Goal: Task Accomplishment & Management: Use online tool/utility

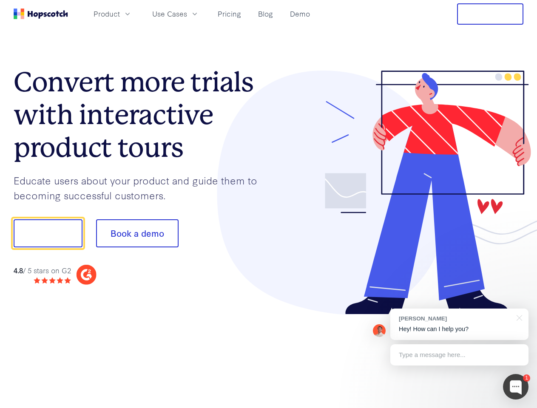
click at [269, 204] on div at bounding box center [396, 193] width 255 height 245
click at [120, 14] on span "Product" at bounding box center [107, 14] width 26 height 11
click at [187, 14] on span "Use Cases" at bounding box center [169, 14] width 35 height 11
click at [490, 14] on button "Free Trial" at bounding box center [490, 13] width 66 height 21
click at [48, 233] on button "Show me!" at bounding box center [48, 233] width 69 height 28
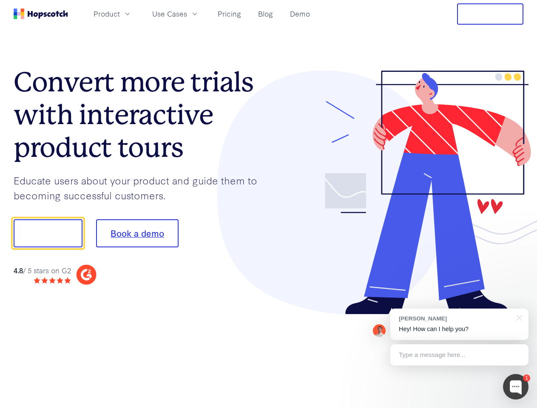
click at [137, 233] on button "Book a demo" at bounding box center [137, 233] width 83 height 28
click at [516, 387] on div at bounding box center [516, 387] width 26 height 26
click at [459, 324] on div "[PERSON_NAME] Hey! How can I help you?" at bounding box center [459, 324] width 138 height 31
click at [518, 317] on div at bounding box center [448, 233] width 159 height 284
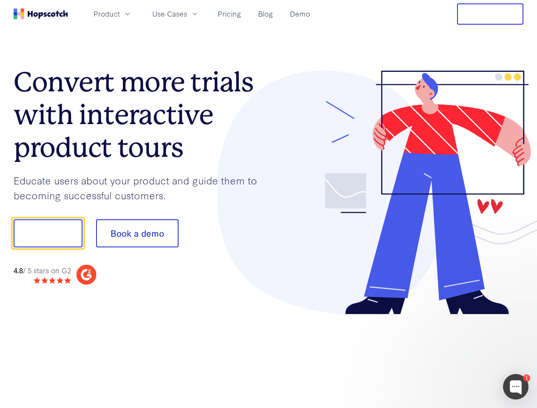
click at [459, 355] on div at bounding box center [448, 290] width 159 height 170
